Goal: Task Accomplishment & Management: Manage account settings

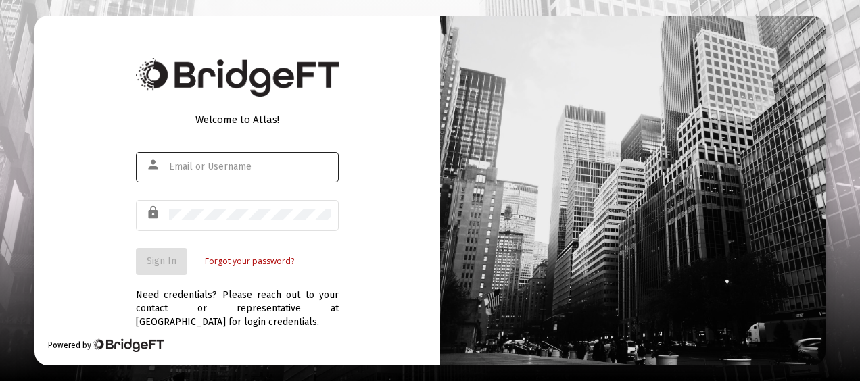
click at [277, 161] on div at bounding box center [250, 166] width 162 height 33
type input "[EMAIL_ADDRESS][DOMAIN_NAME]"
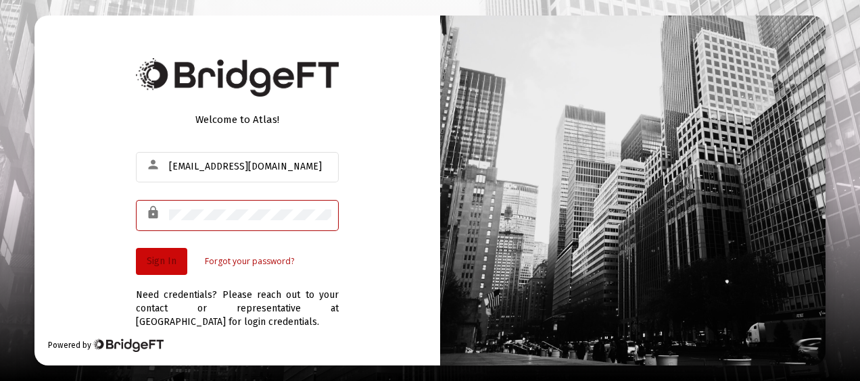
click at [171, 269] on button "Sign In" at bounding box center [161, 261] width 51 height 27
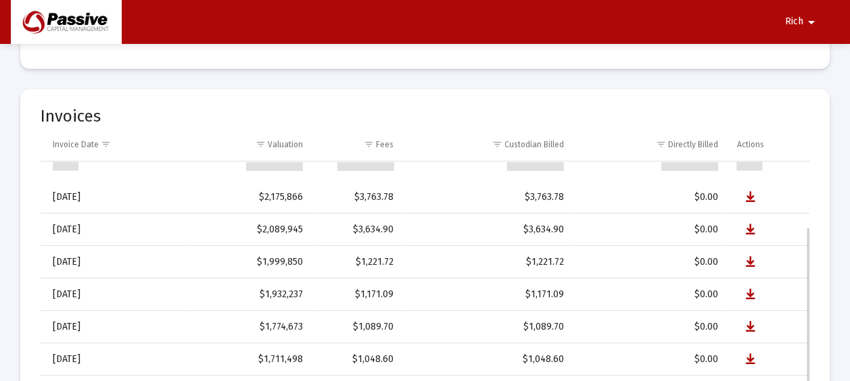
scroll to position [84, 0]
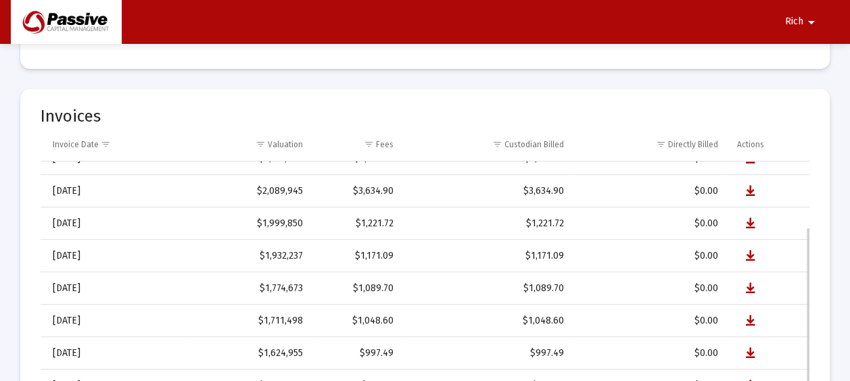
select select "View all"
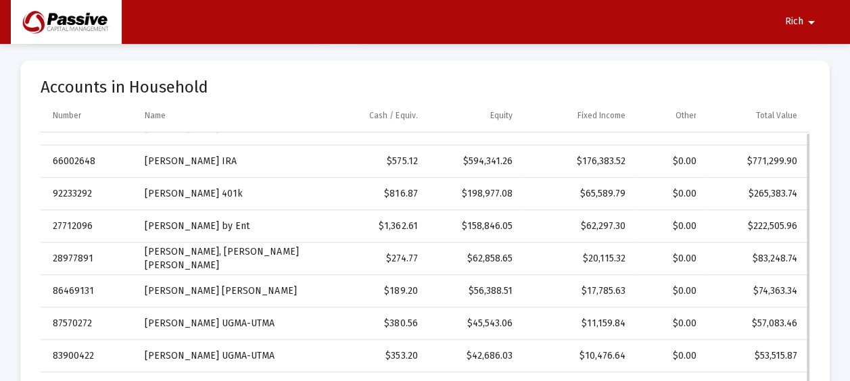
scroll to position [0, 0]
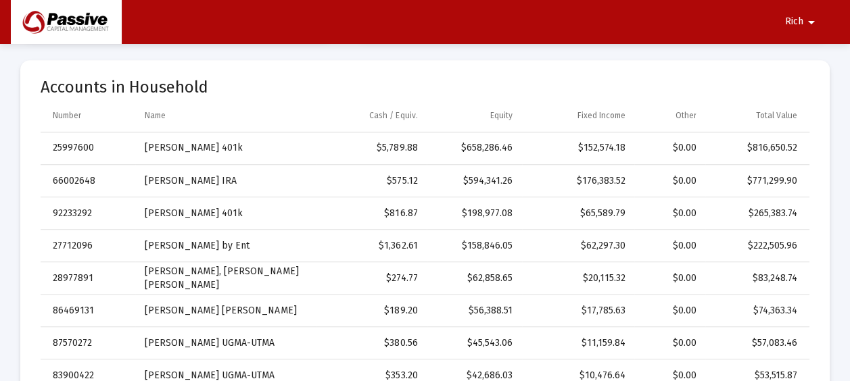
click at [808, 21] on mat-icon "arrow_drop_down" at bounding box center [811, 22] width 16 height 27
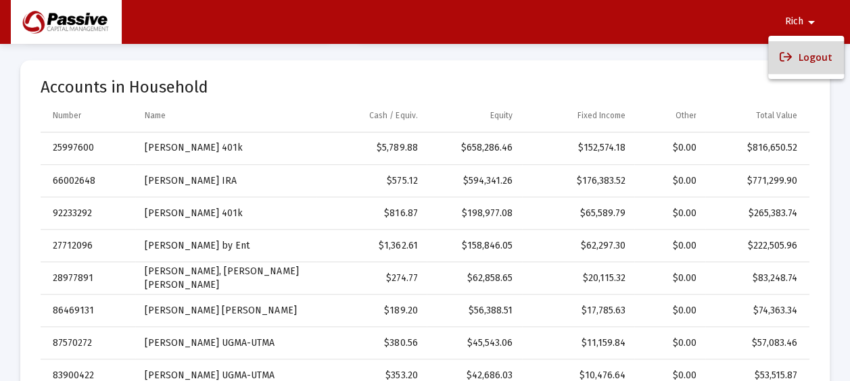
click at [811, 58] on button "Logout" at bounding box center [806, 57] width 76 height 32
